Goal: Browse casually: Explore the website without a specific task or goal

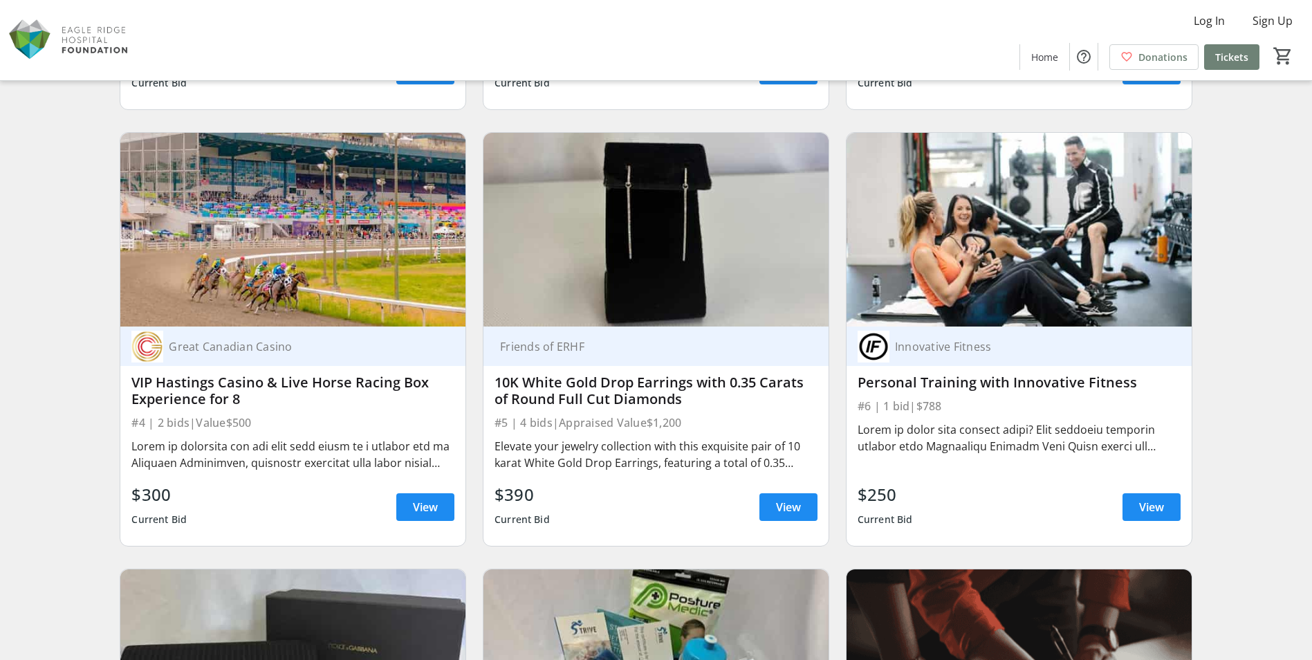
scroll to position [484, 0]
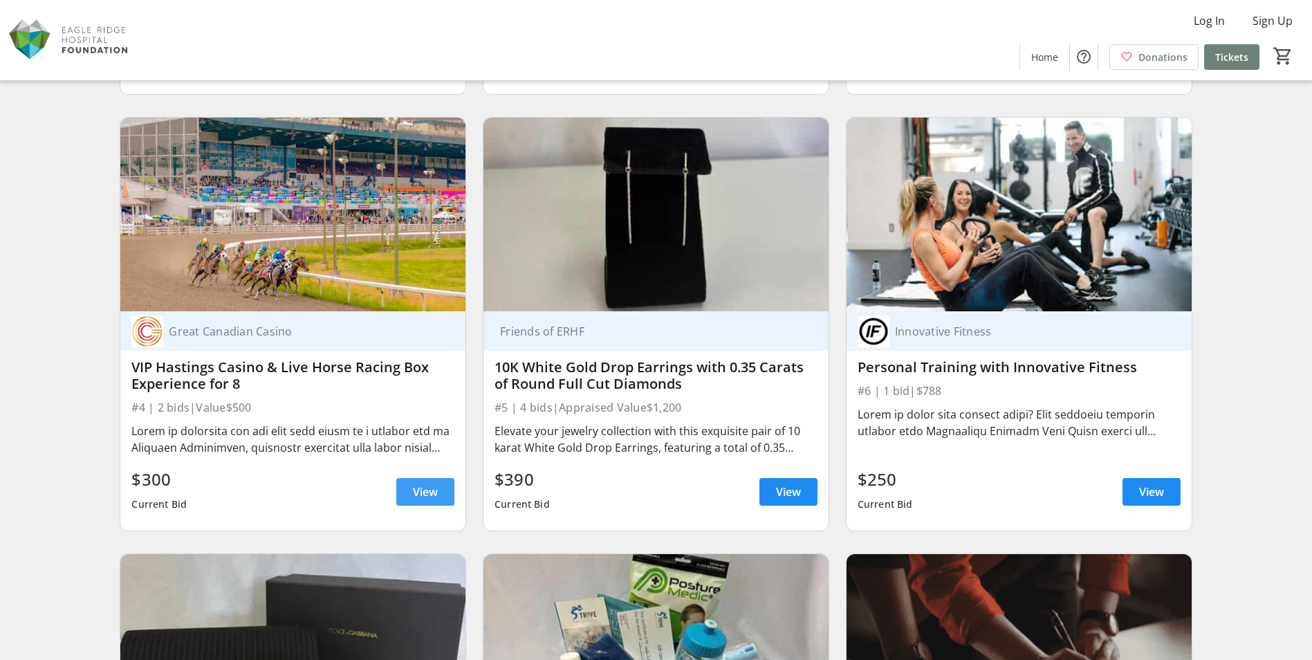
click at [435, 497] on span "View" at bounding box center [425, 491] width 25 height 17
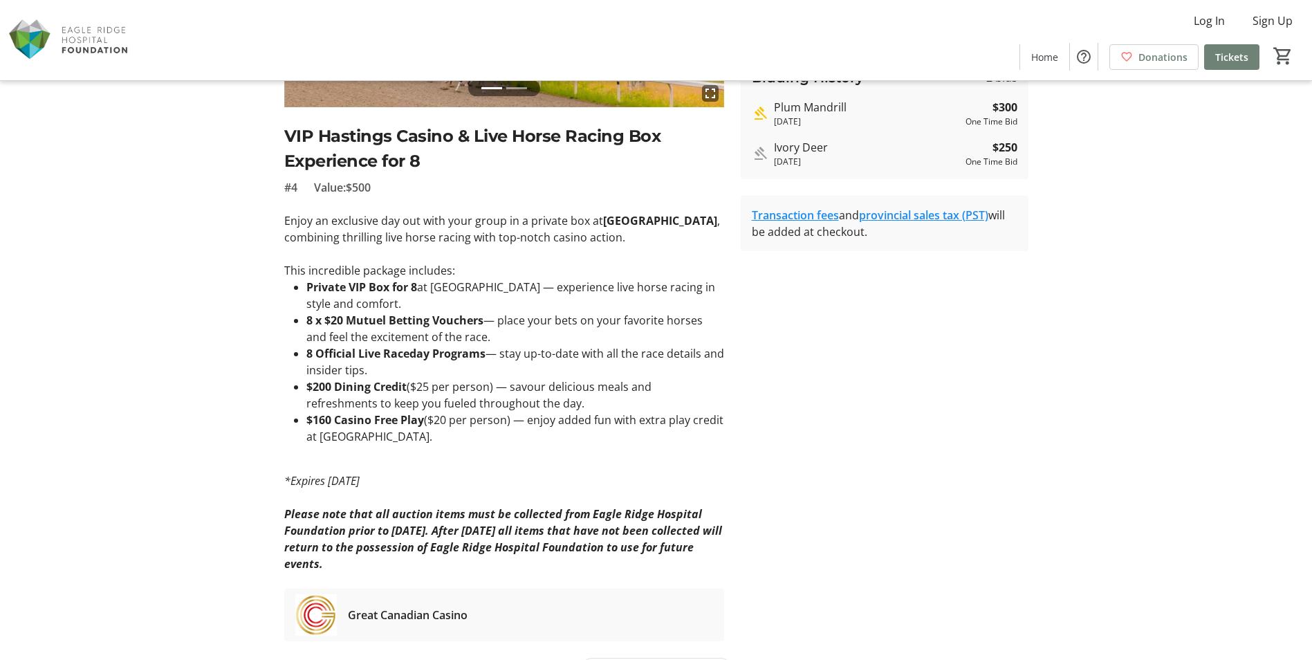
scroll to position [277, 0]
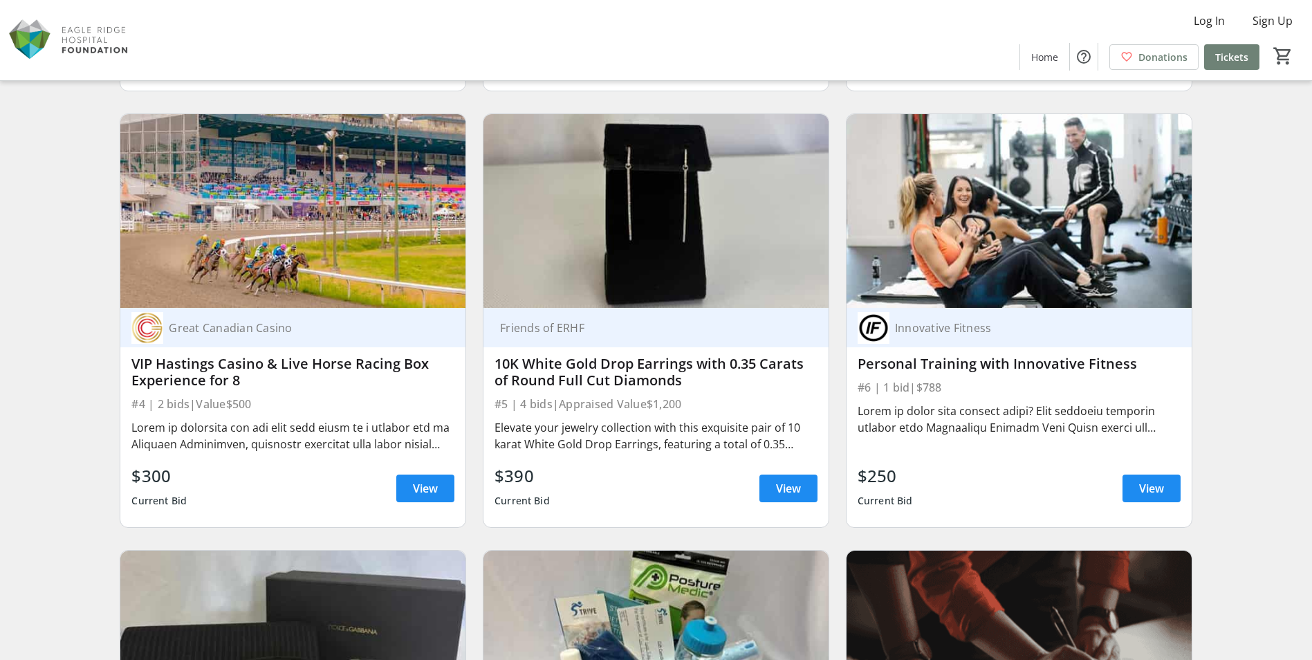
scroll to position [484, 0]
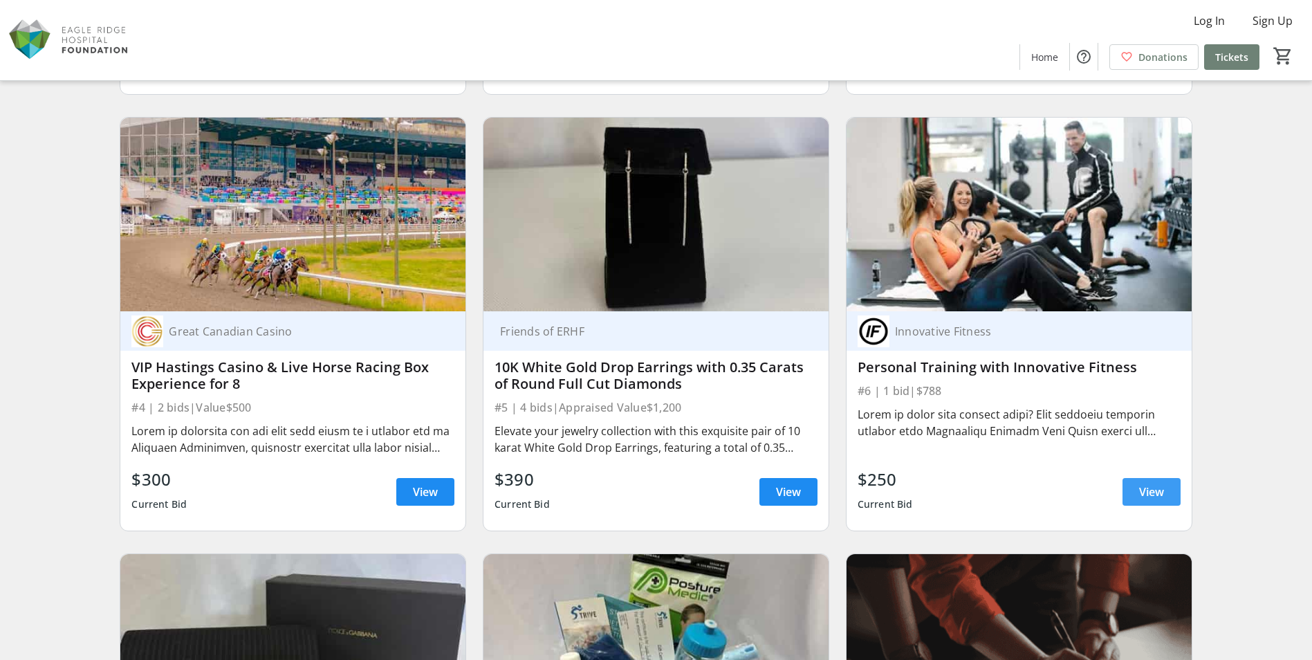
click at [1144, 488] on span "View" at bounding box center [1151, 491] width 25 height 17
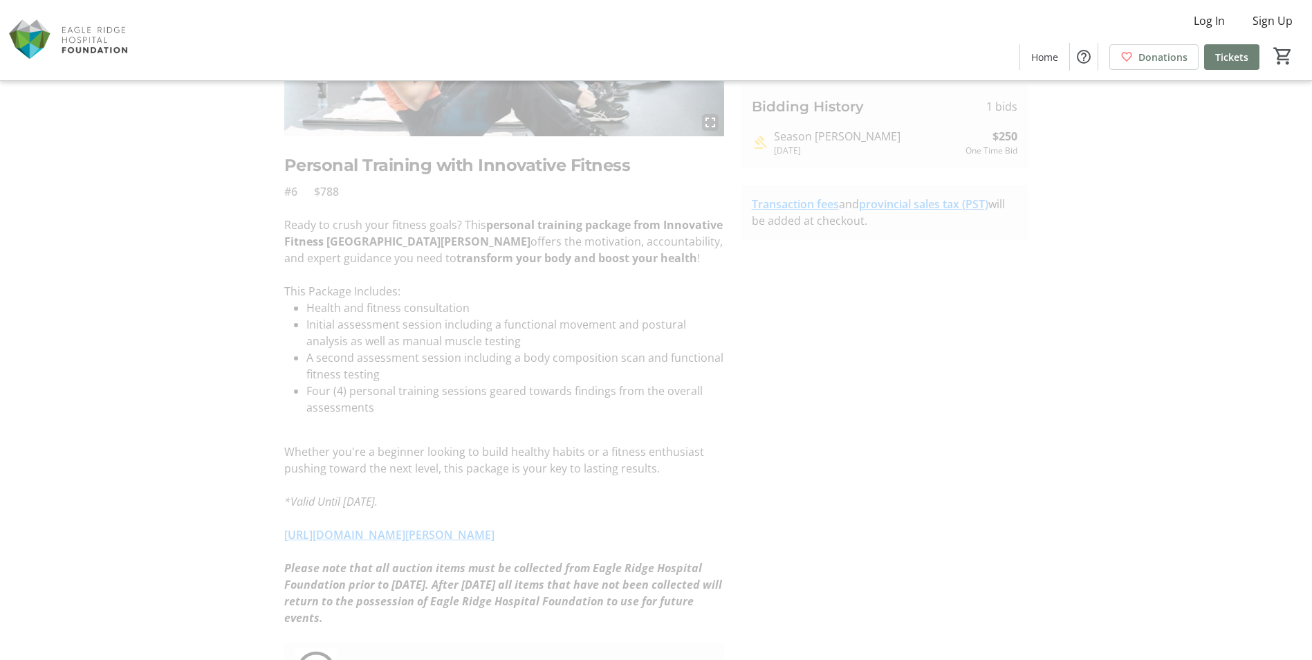
scroll to position [277, 0]
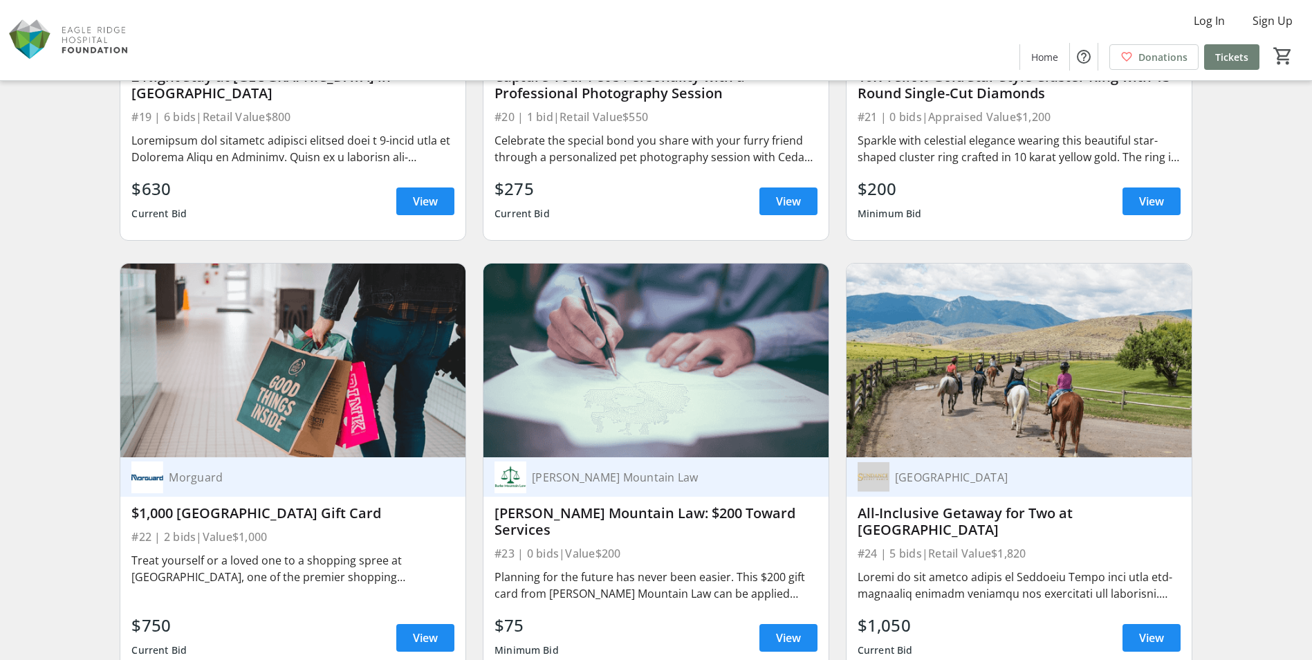
scroll to position [2974, 0]
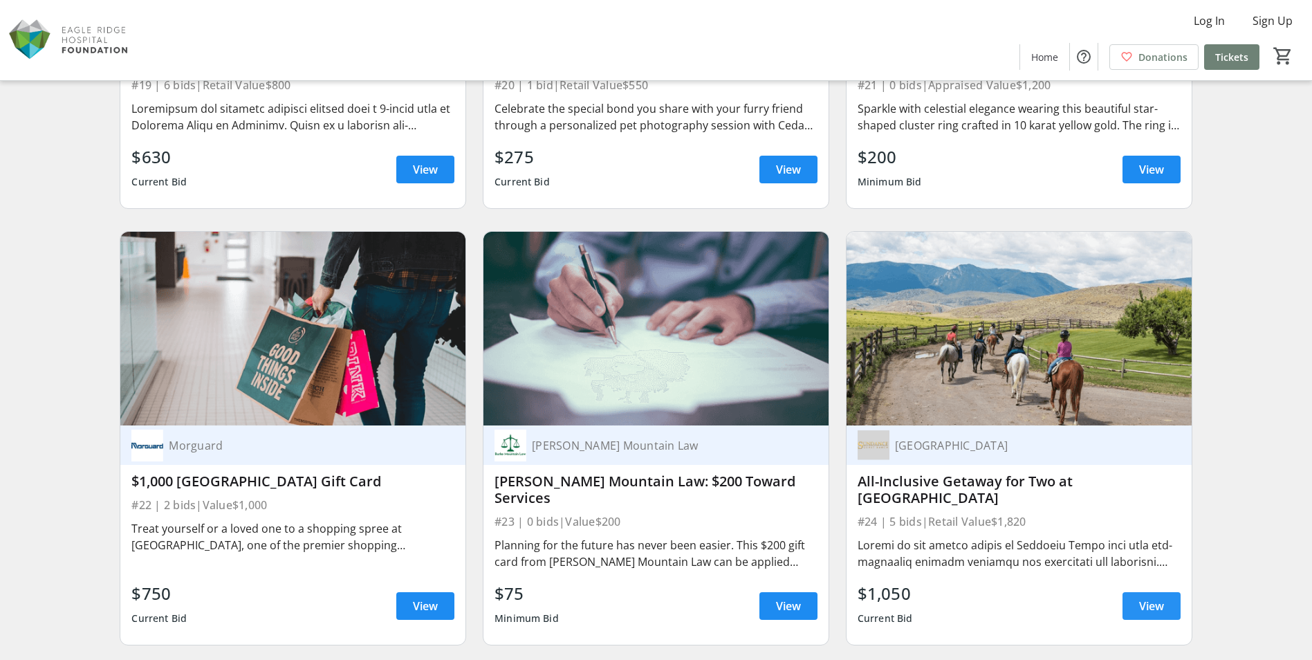
drag, startPoint x: 1023, startPoint y: 485, endPoint x: 1145, endPoint y: 607, distance: 172.6
drag, startPoint x: 1145, startPoint y: 607, endPoint x: 952, endPoint y: 479, distance: 231.1
drag, startPoint x: 952, startPoint y: 479, endPoint x: 1146, endPoint y: 611, distance: 234.4
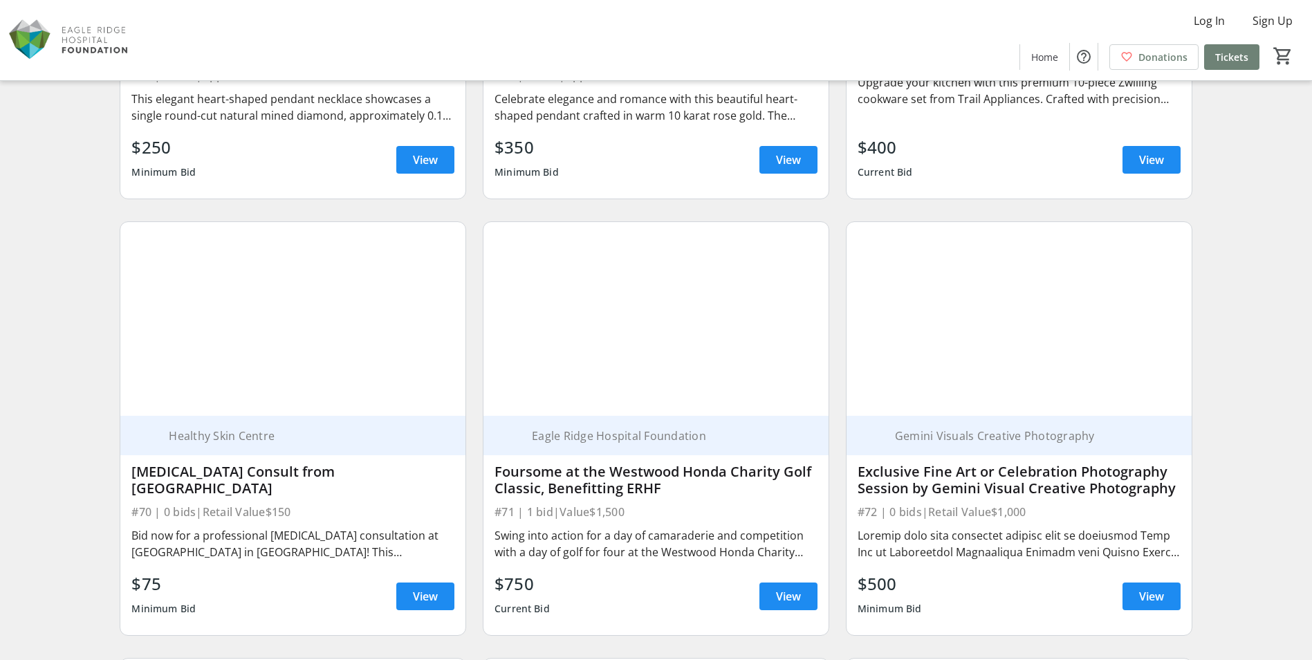
scroll to position [9963, 0]
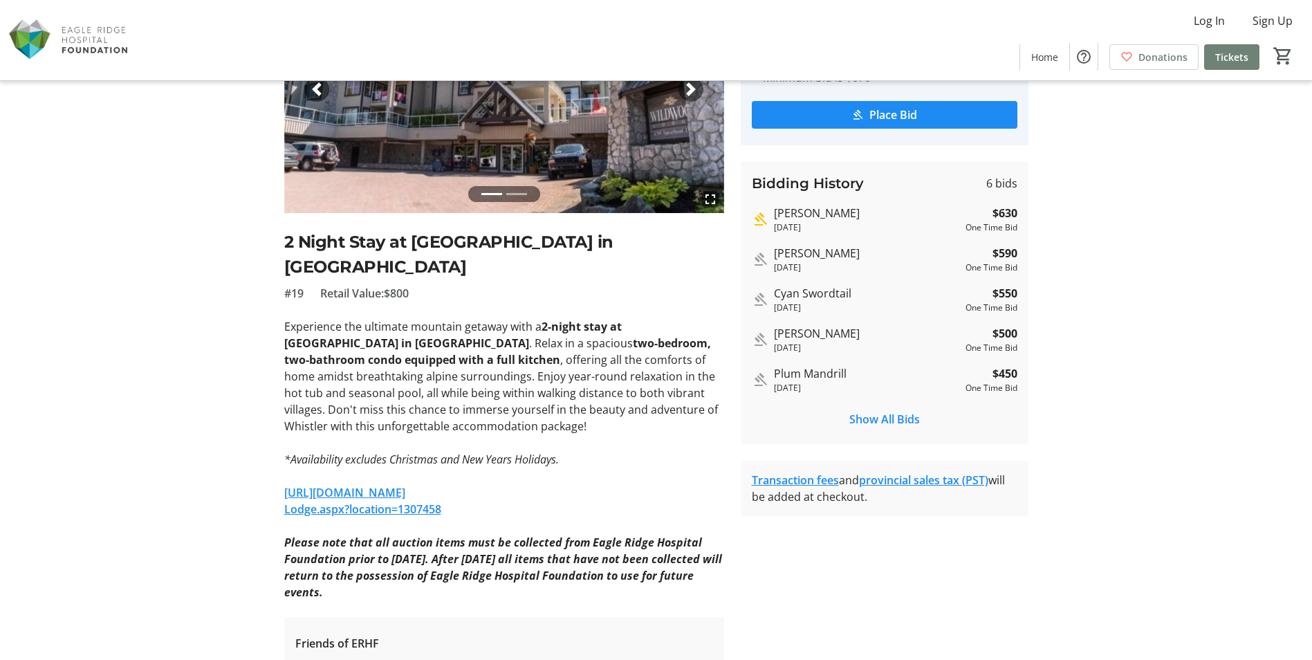
scroll to position [203, 0]
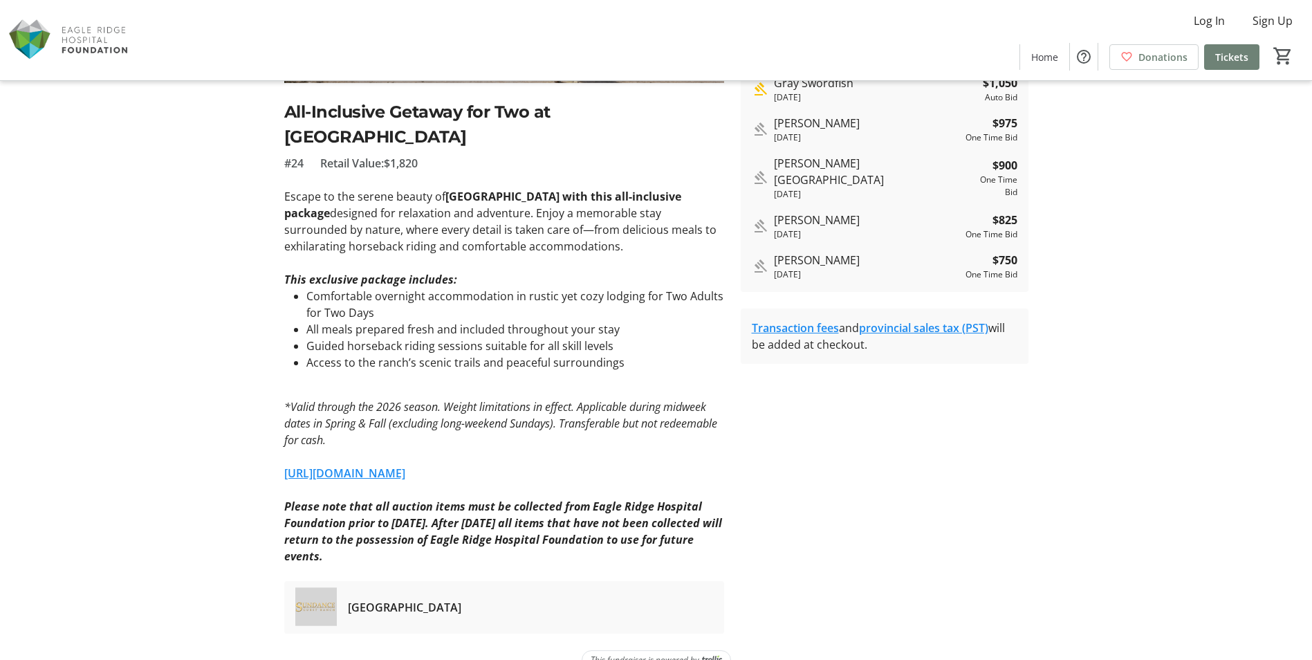
scroll to position [297, 0]
